Goal: Task Accomplishment & Management: Manage account settings

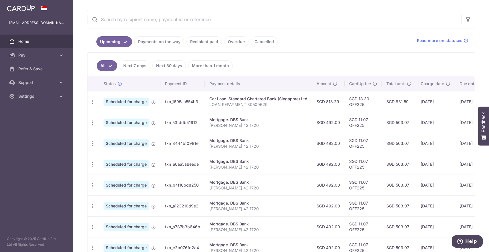
scroll to position [100, 0]
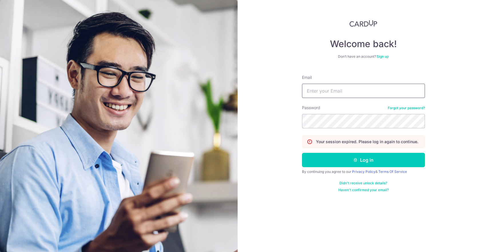
type input "[EMAIL_ADDRESS][DOMAIN_NAME]"
click at [363, 160] on button "Log in" at bounding box center [363, 160] width 123 height 14
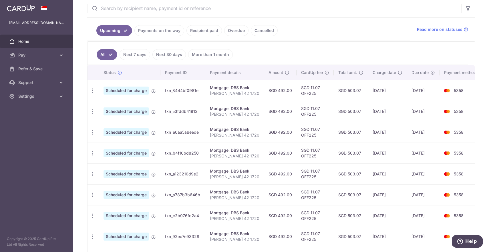
scroll to position [111, 0]
